Goal: Transaction & Acquisition: Purchase product/service

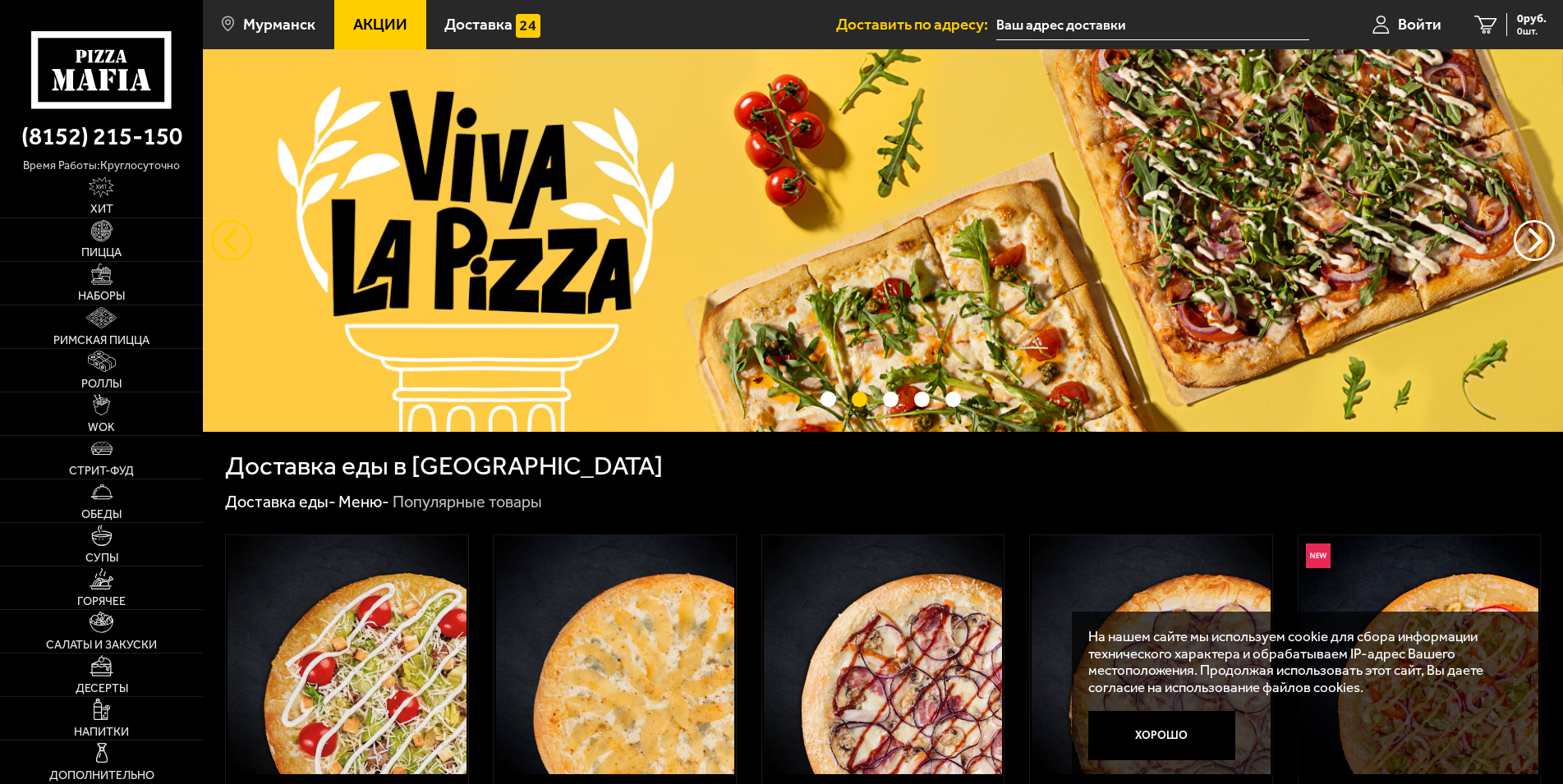
click at [217, 242] on button "следующий" at bounding box center [231, 240] width 41 height 41
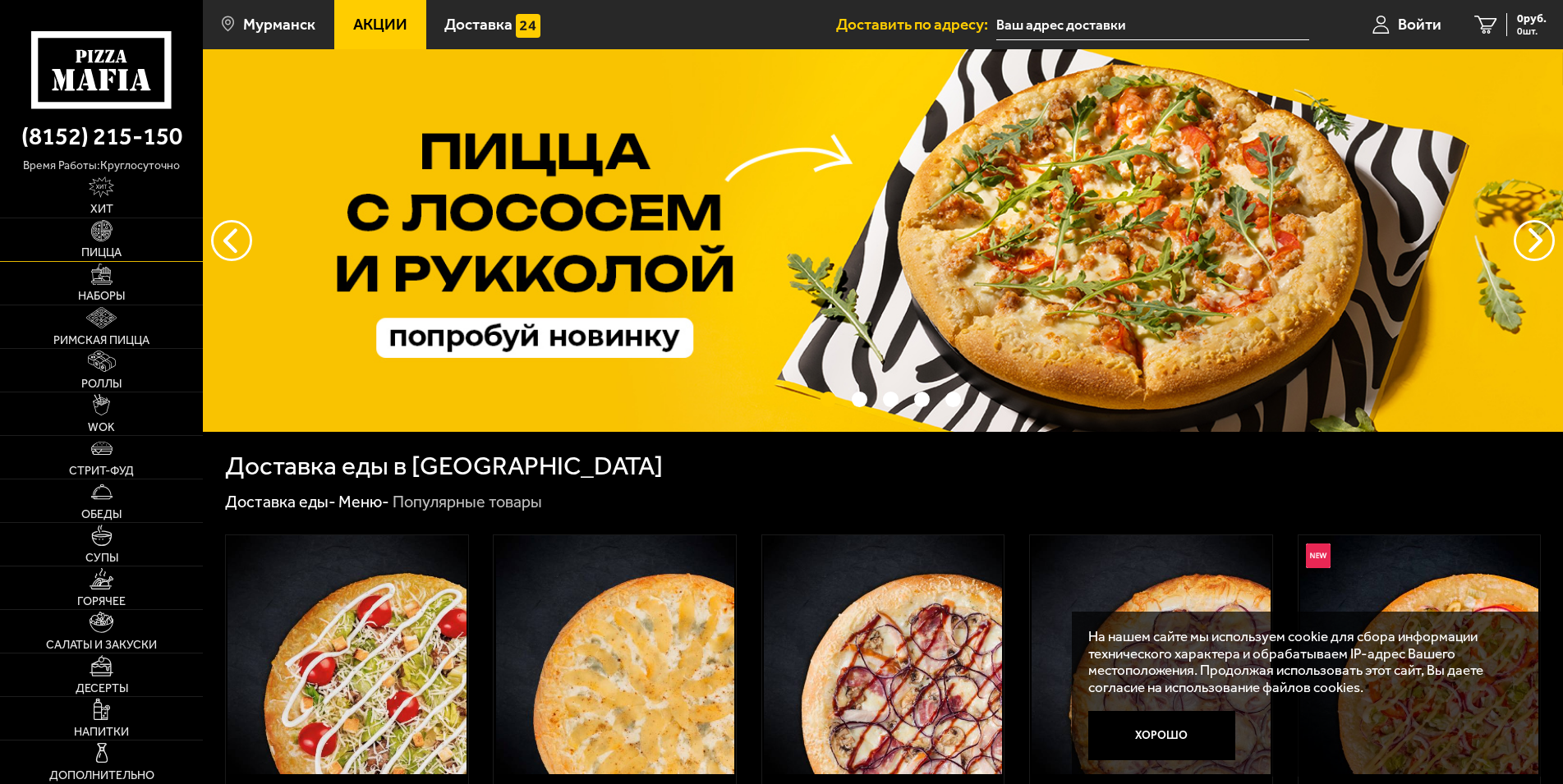
click at [151, 246] on link "Пицца" at bounding box center [102, 239] width 203 height 42
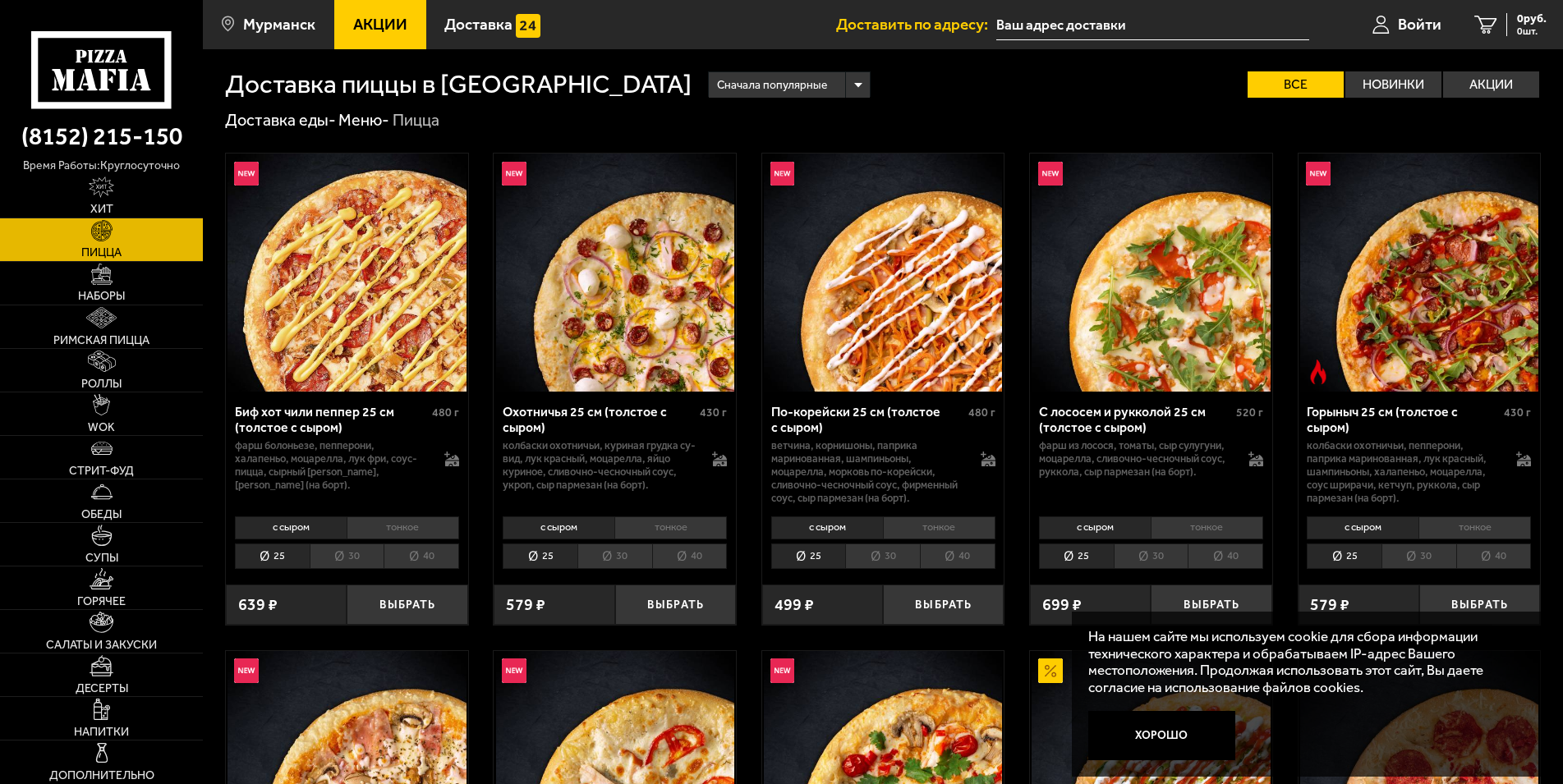
click at [379, 524] on li "тонкое" at bounding box center [402, 528] width 112 height 23
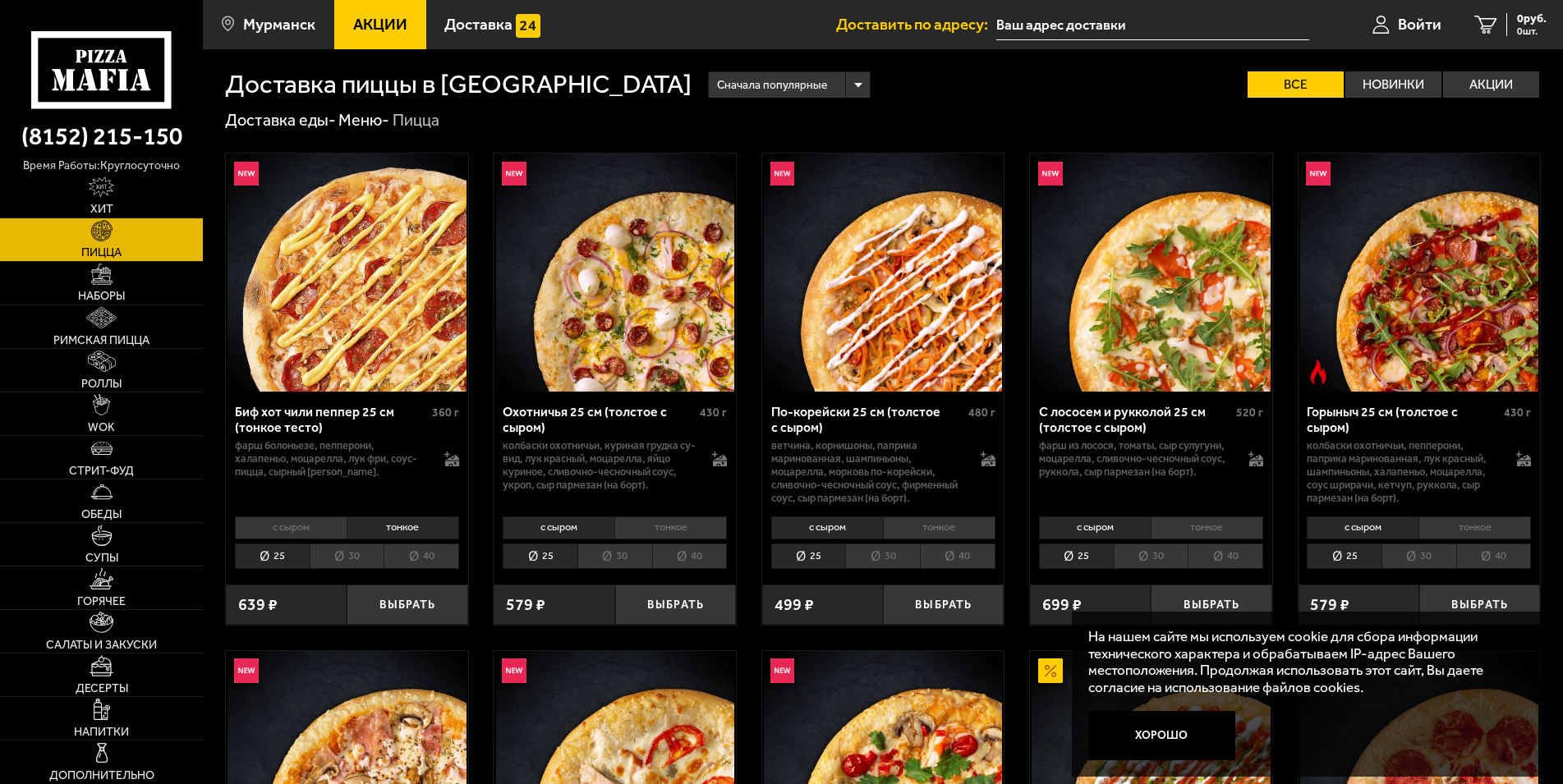
click at [354, 564] on li "30" at bounding box center [347, 556] width 75 height 26
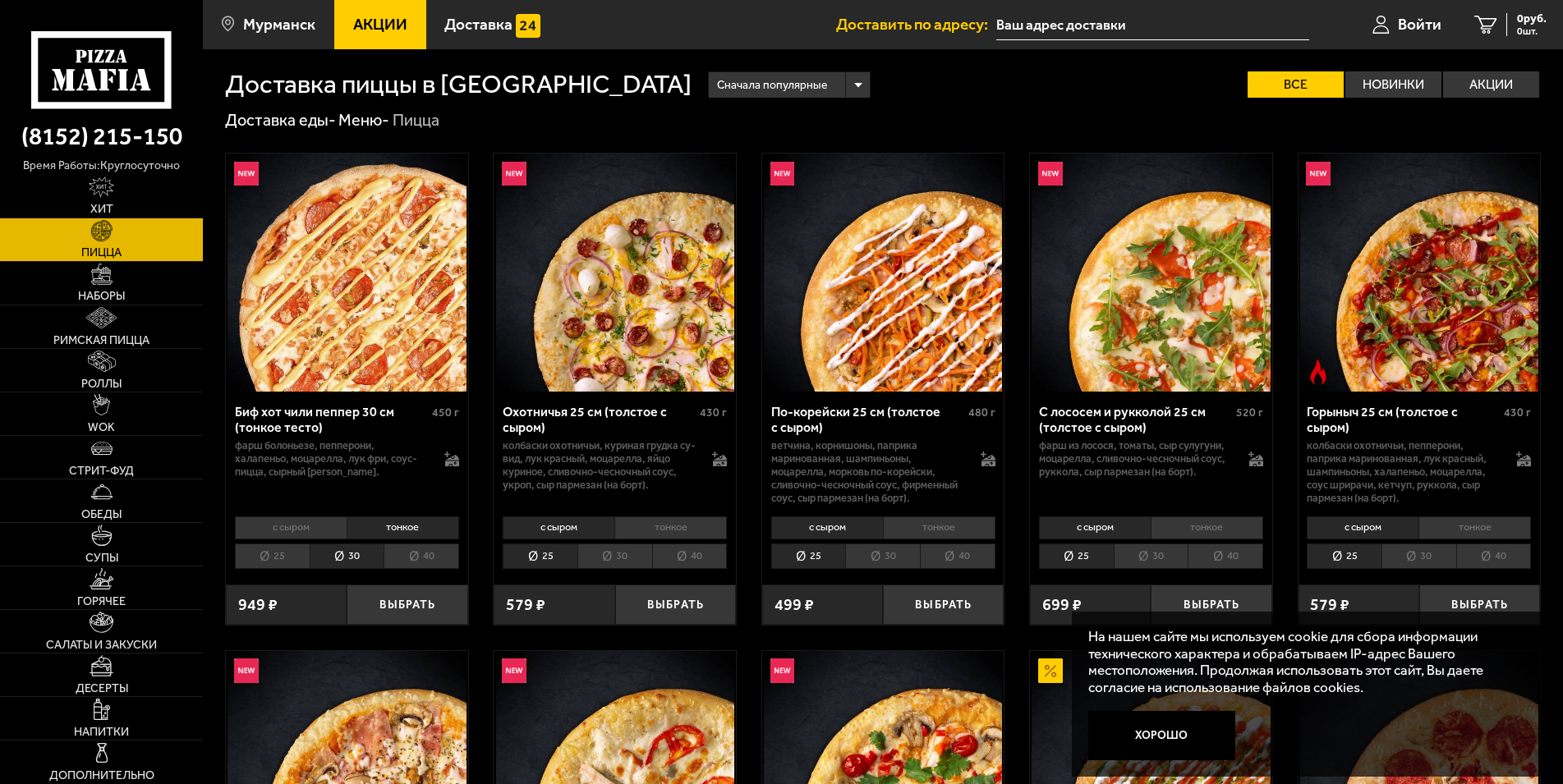
click at [383, 460] on p "фарш болоньезе, пепперони, халапеньо, моцарелла, лук фри, соус-пицца, сырный [P…" at bounding box center [331, 459] width 193 height 39
click at [341, 413] on div "Биф хот чили пеппер 30 см (тонкое тесто)" at bounding box center [331, 419] width 193 height 31
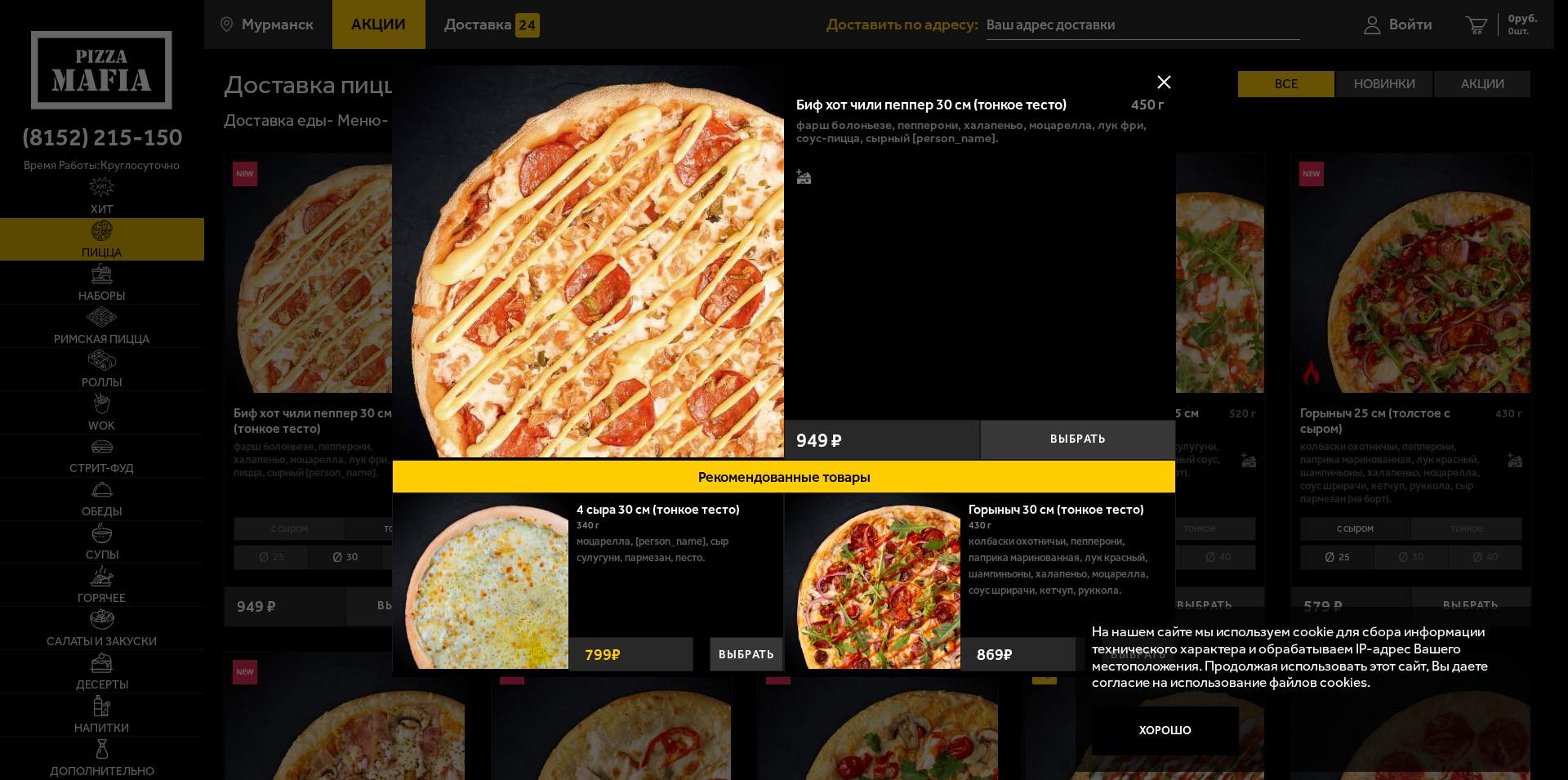
click at [1170, 79] on button at bounding box center [1164, 82] width 25 height 25
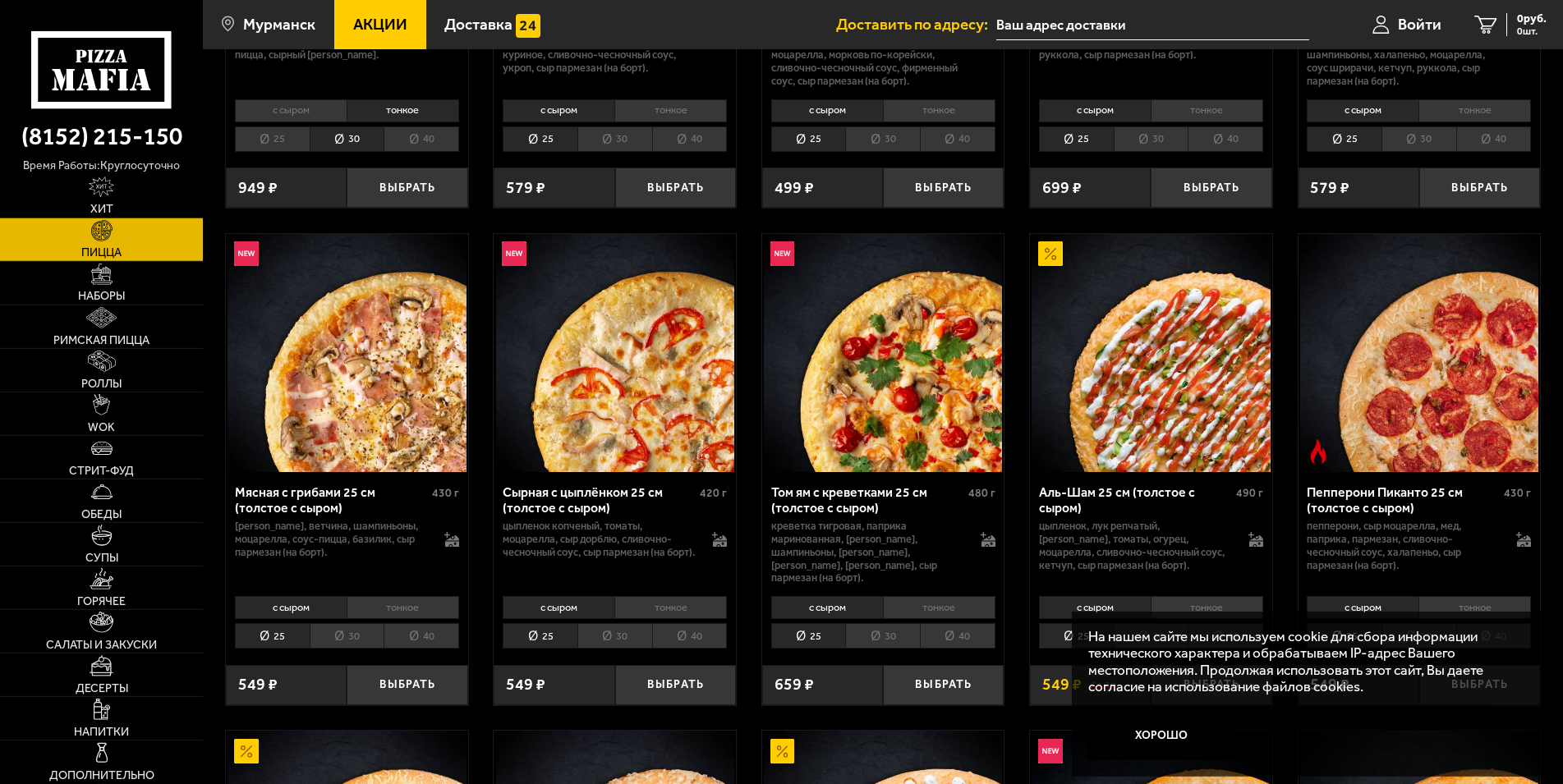
scroll to position [419, 0]
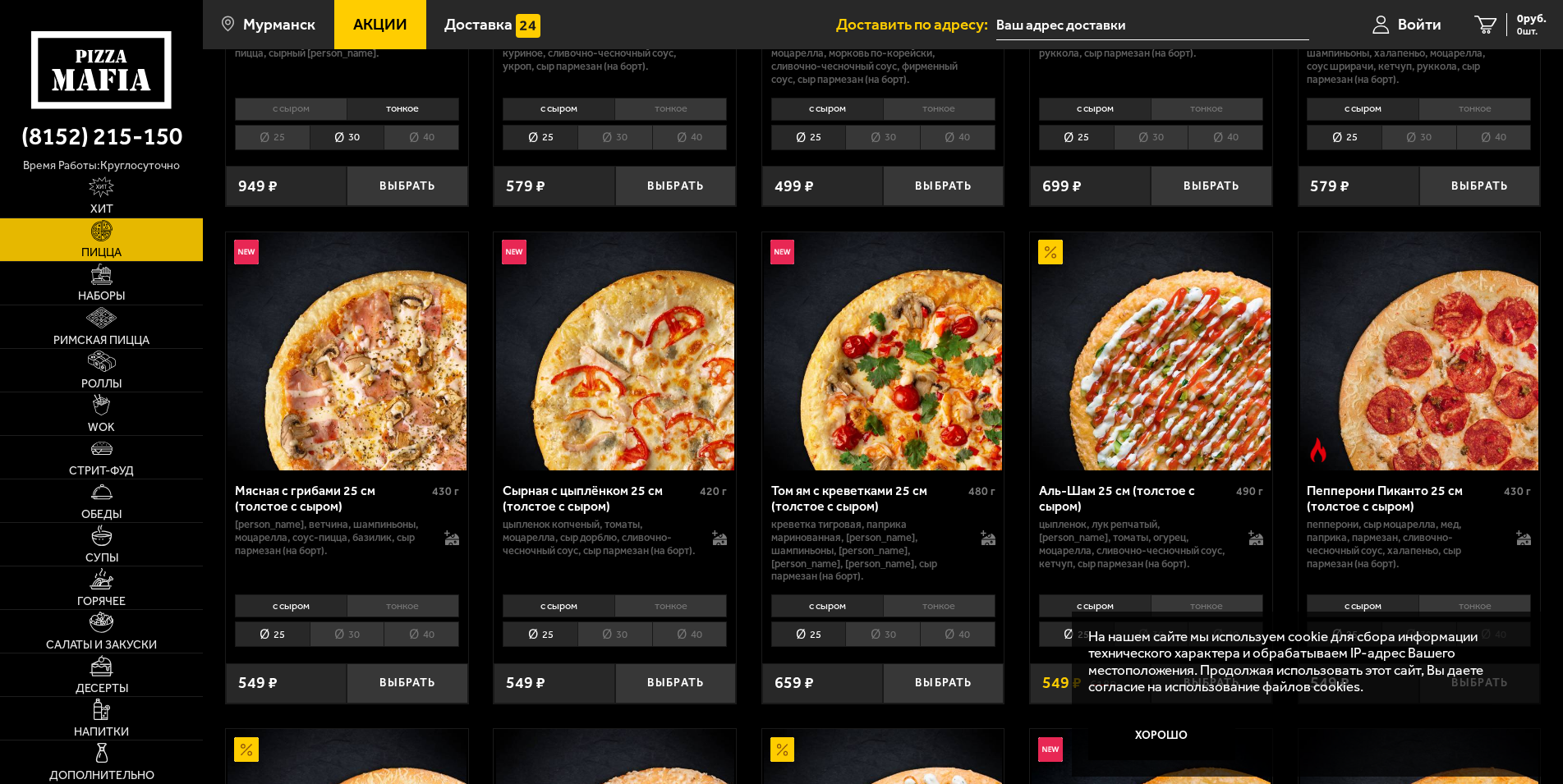
click at [665, 598] on li "тонкое" at bounding box center [670, 606] width 112 height 23
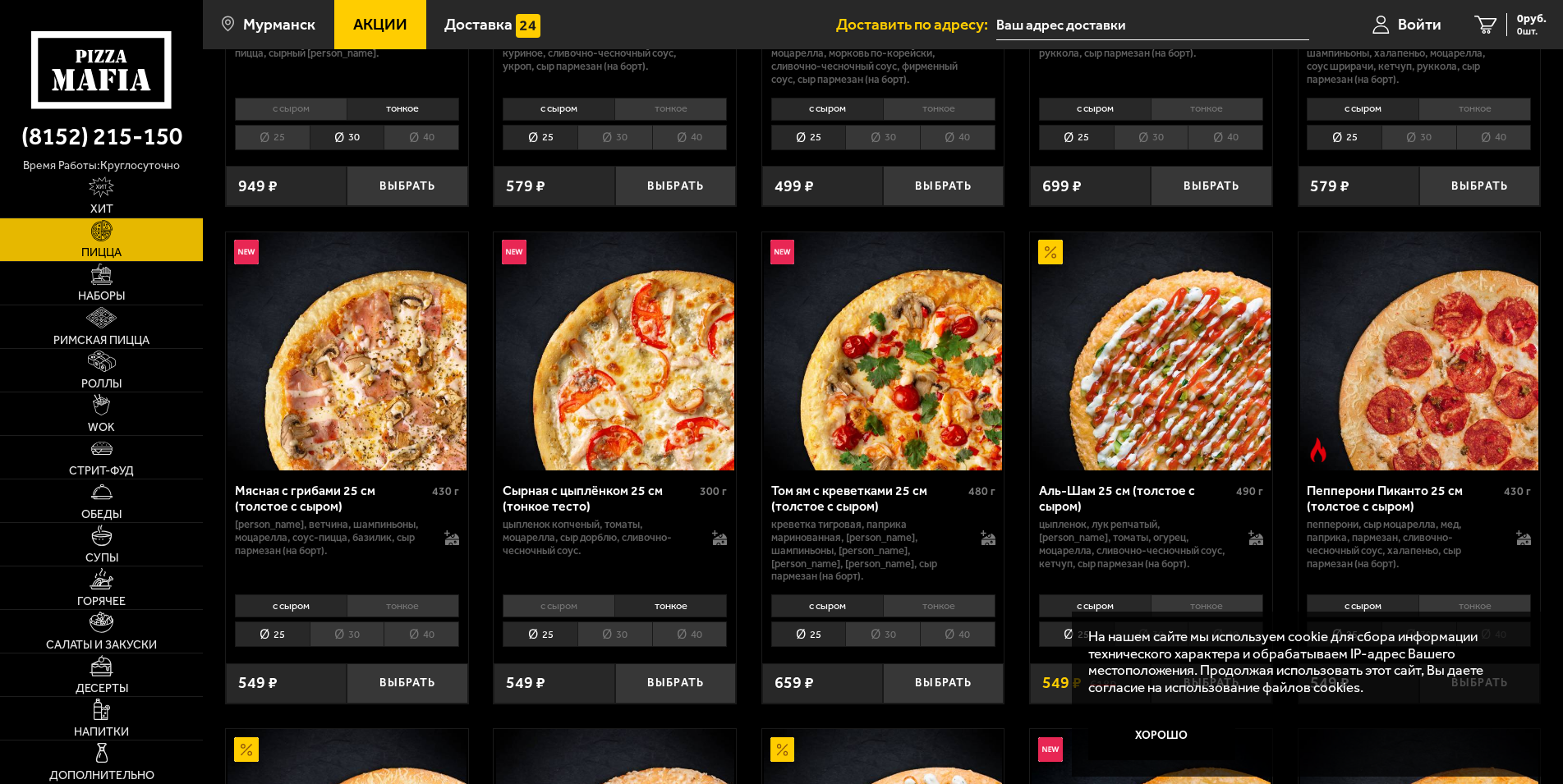
click at [595, 544] on p "цыпленок копченый, томаты, моцарелла, сыр дорблю, сливочно-чесночный соус." at bounding box center [600, 537] width 193 height 39
click at [608, 632] on li "30" at bounding box center [615, 634] width 75 height 26
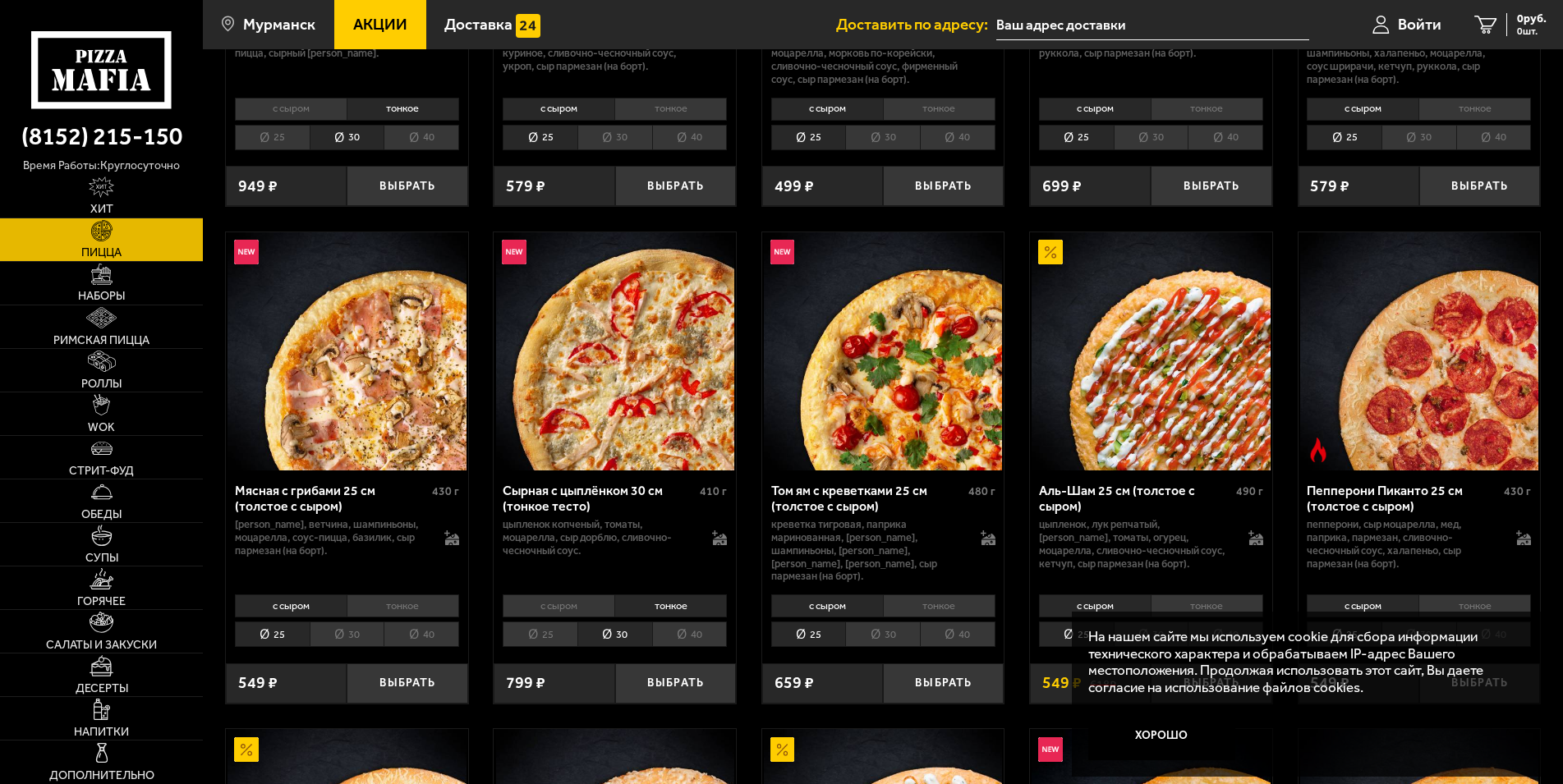
click at [673, 633] on li "40" at bounding box center [689, 634] width 76 height 26
click at [607, 634] on li "30" at bounding box center [615, 634] width 75 height 26
